Goal: Task Accomplishment & Management: Use online tool/utility

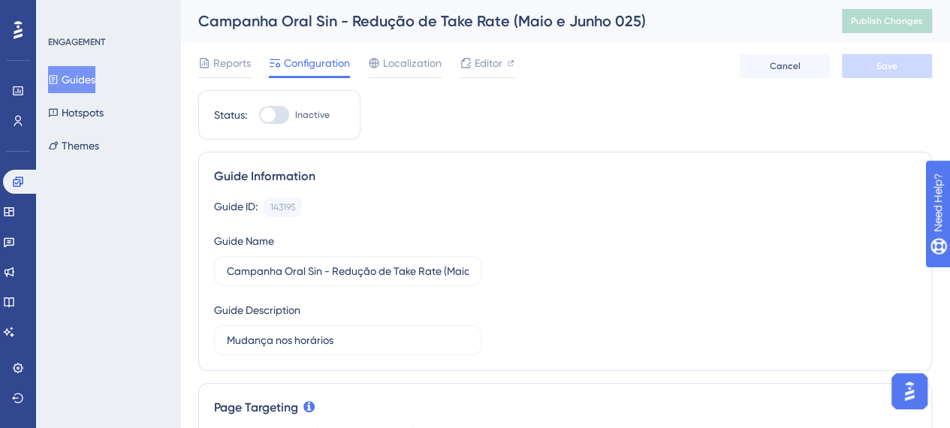
click at [77, 81] on button "Guides" at bounding box center [71, 79] width 47 height 27
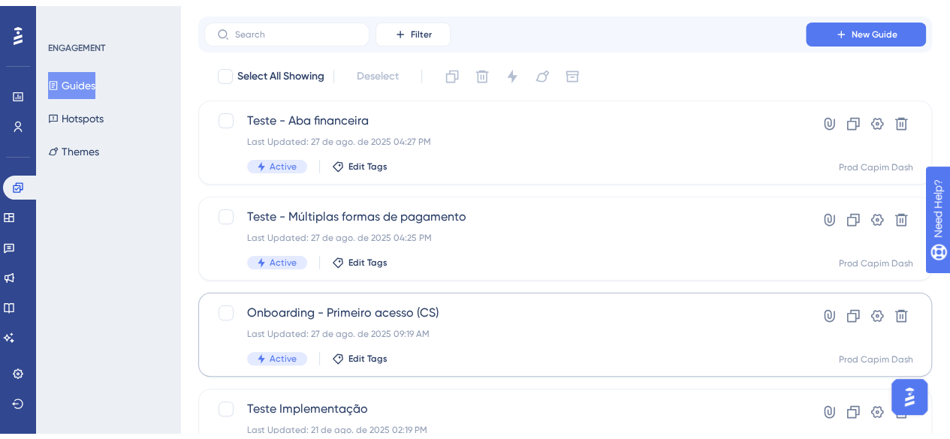
scroll to position [75, 0]
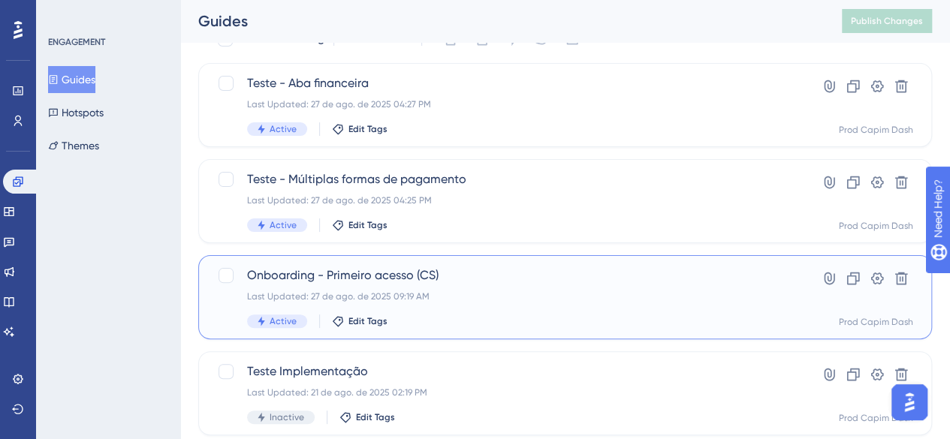
click at [499, 281] on span "Onboarding - Primeiro acesso (CS)" at bounding box center [505, 276] width 516 height 18
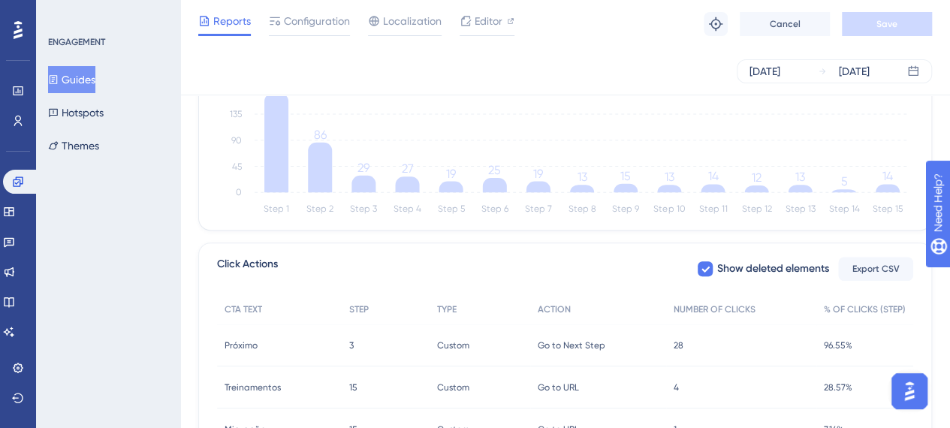
scroll to position [526, 0]
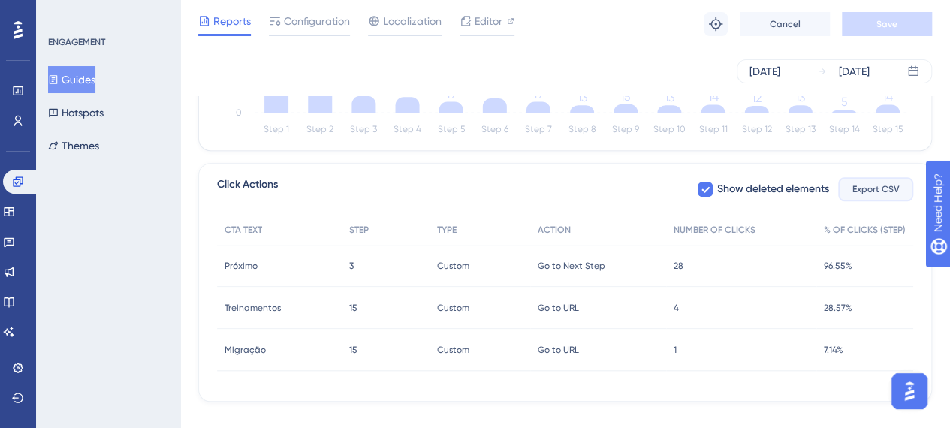
click at [870, 185] on span "Export CSV" at bounding box center [875, 189] width 47 height 12
click at [594, 14] on div "Reports Configuration Localization Editor Troubleshoot Cancel Save" at bounding box center [565, 24] width 770 height 48
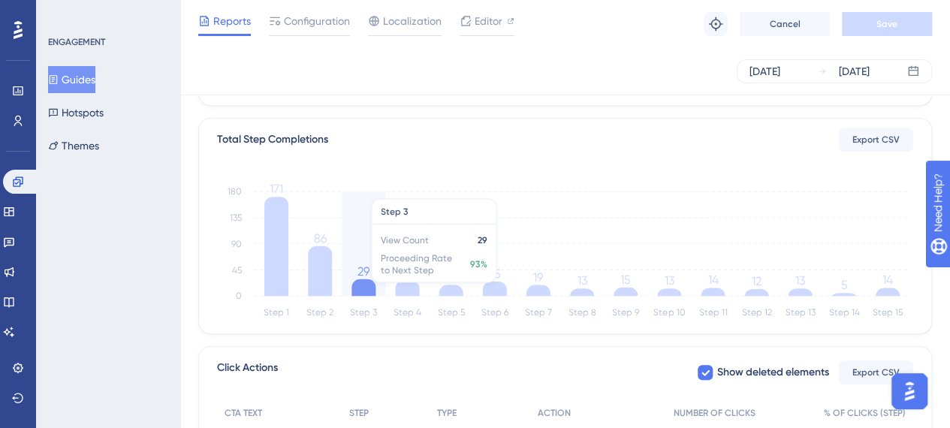
scroll to position [375, 0]
